Goal: Task Accomplishment & Management: Manage account settings

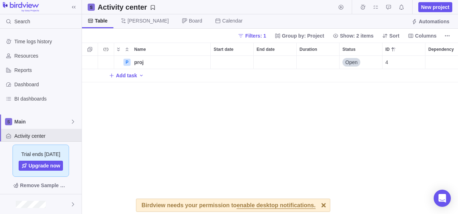
scroll to position [6, 6]
click at [5, 202] on div at bounding box center [41, 204] width 82 height 20
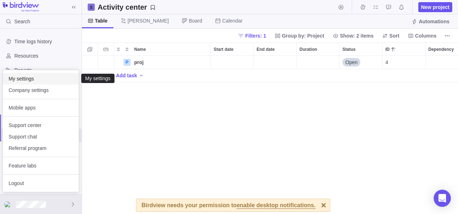
click at [33, 83] on div "My settings" at bounding box center [41, 78] width 76 height 11
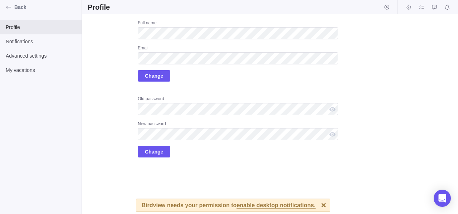
click at [111, 64] on div "Upload Full name Email Change Old password New password Change" at bounding box center [213, 88] width 250 height 137
